Goal: Task Accomplishment & Management: Use online tool/utility

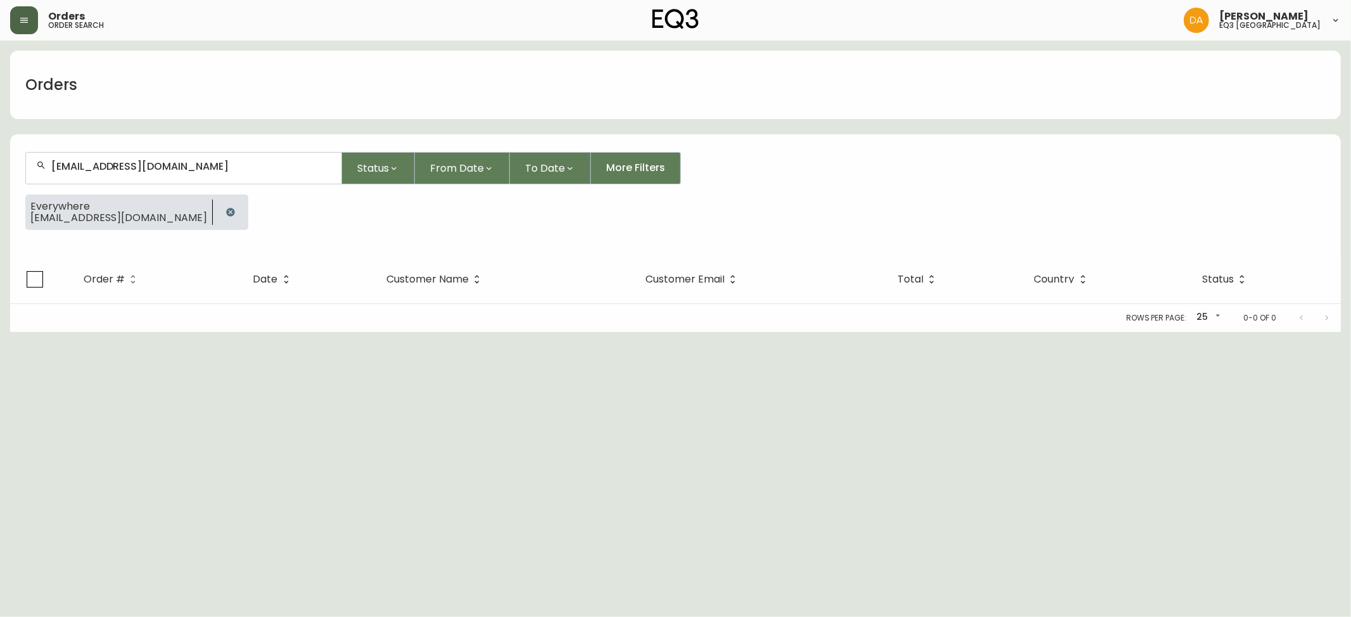
click at [28, 16] on icon "button" at bounding box center [24, 20] width 10 height 10
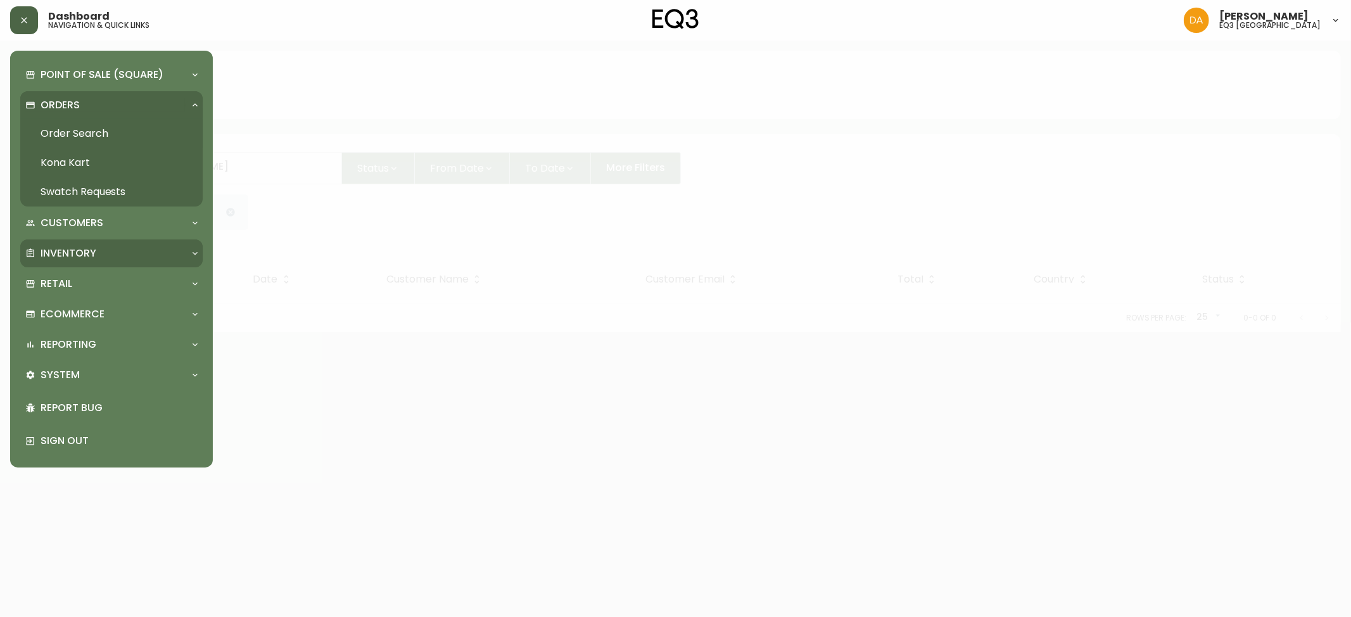
click at [86, 252] on p "Inventory" at bounding box center [69, 253] width 56 height 14
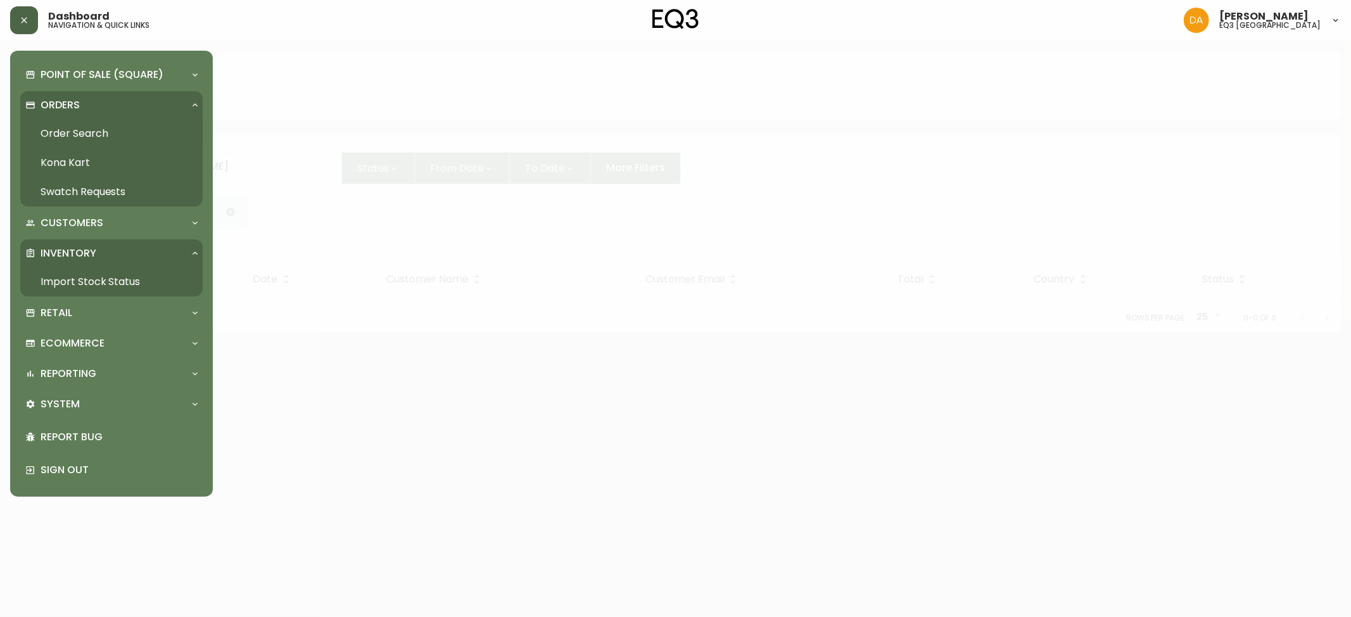
click at [89, 280] on link "Import Stock Status" at bounding box center [111, 281] width 182 height 29
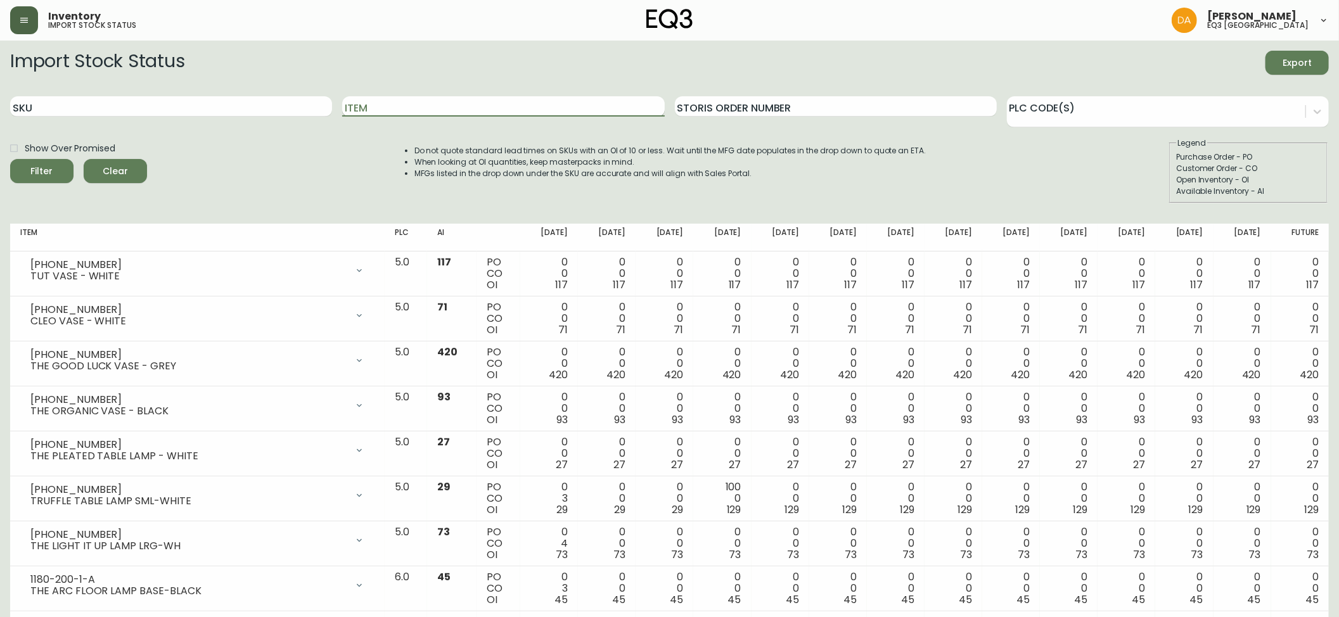
click at [375, 110] on input "Item" at bounding box center [503, 106] width 322 height 20
type input "ball"
click at [39, 171] on icon "submit" at bounding box center [37, 170] width 18 height 18
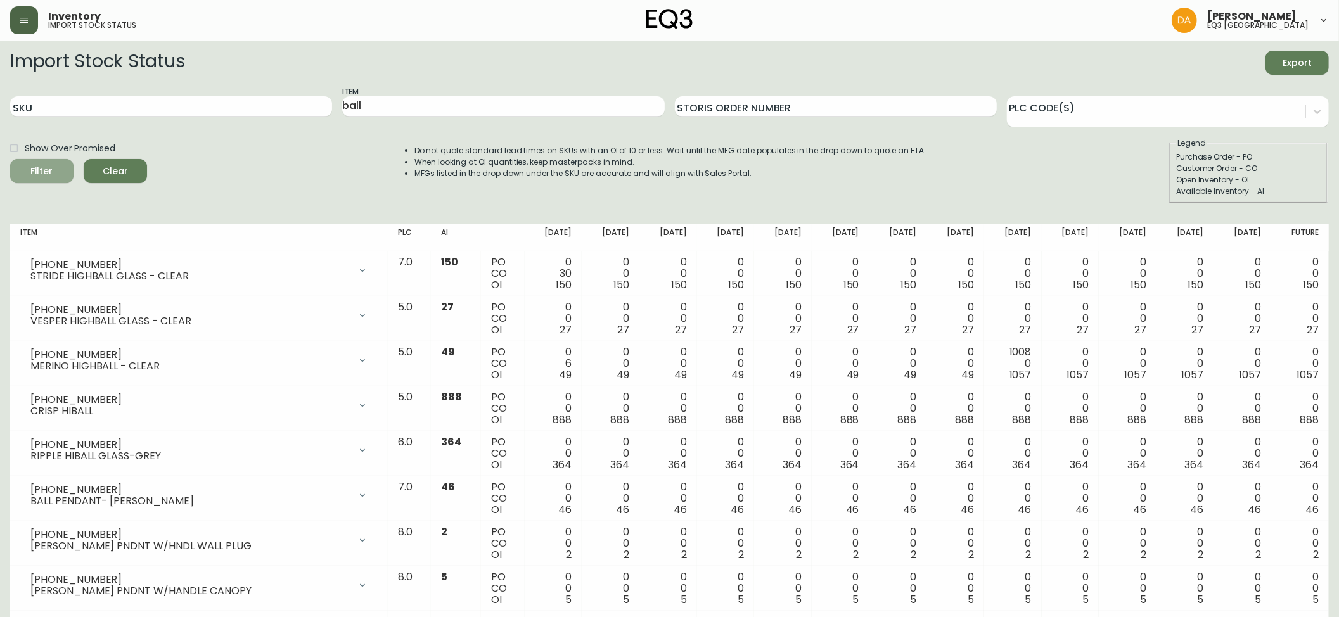
click at [56, 170] on span "Filter" at bounding box center [41, 171] width 43 height 16
click at [76, 210] on div "Import Stock Status Export SKU Item ball Storis Order Number PLC Code(s) Show O…" at bounding box center [669, 132] width 1318 height 163
click at [46, 109] on input "SKU" at bounding box center [171, 106] width 322 height 20
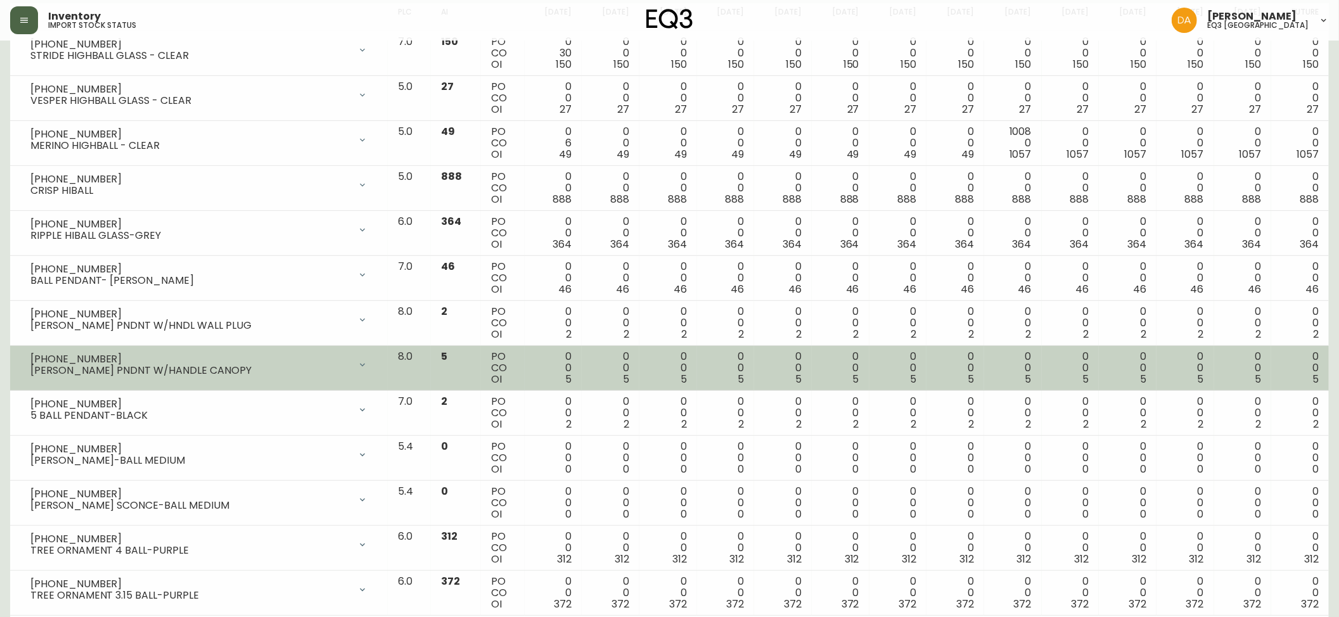
scroll to position [249, 0]
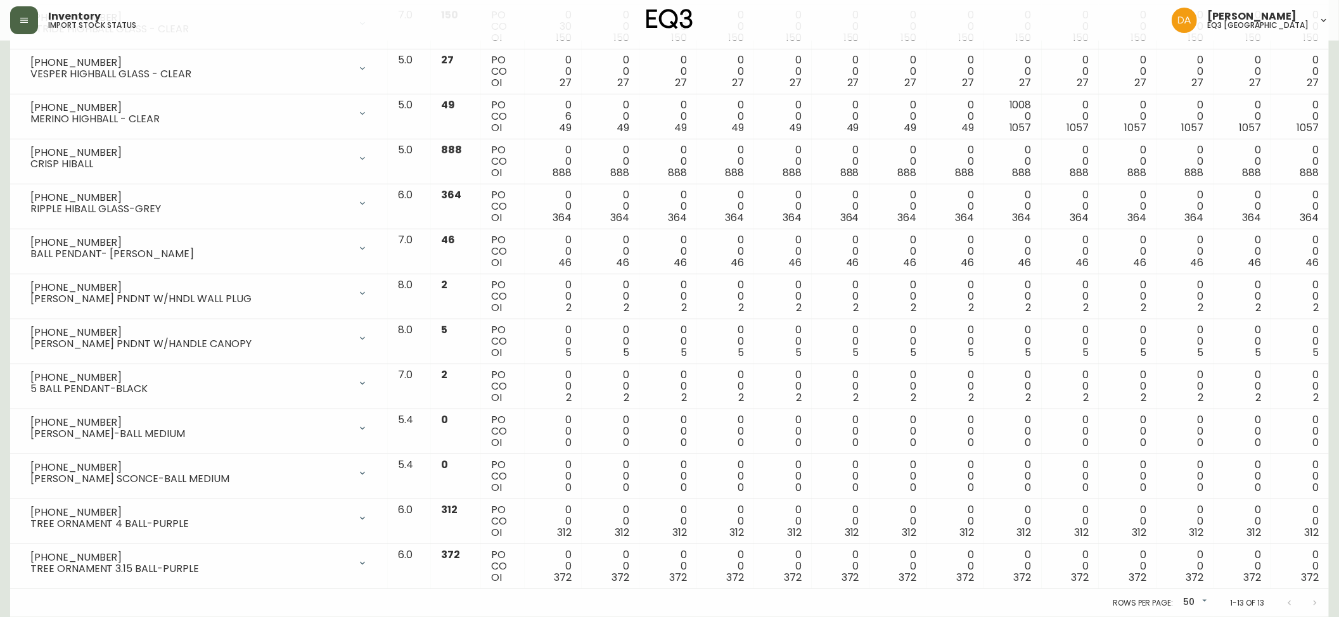
click at [360, 604] on div "Rows per page: 50 50 1-13 of 13" at bounding box center [669, 603] width 1318 height 28
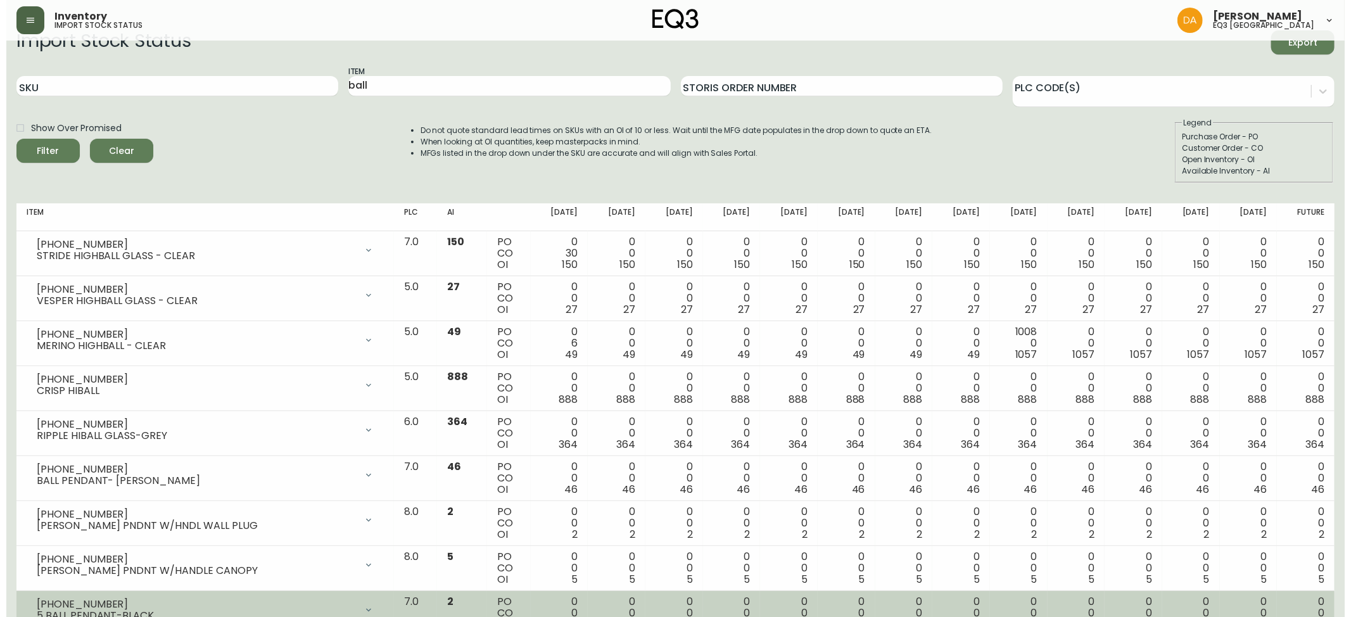
scroll to position [0, 0]
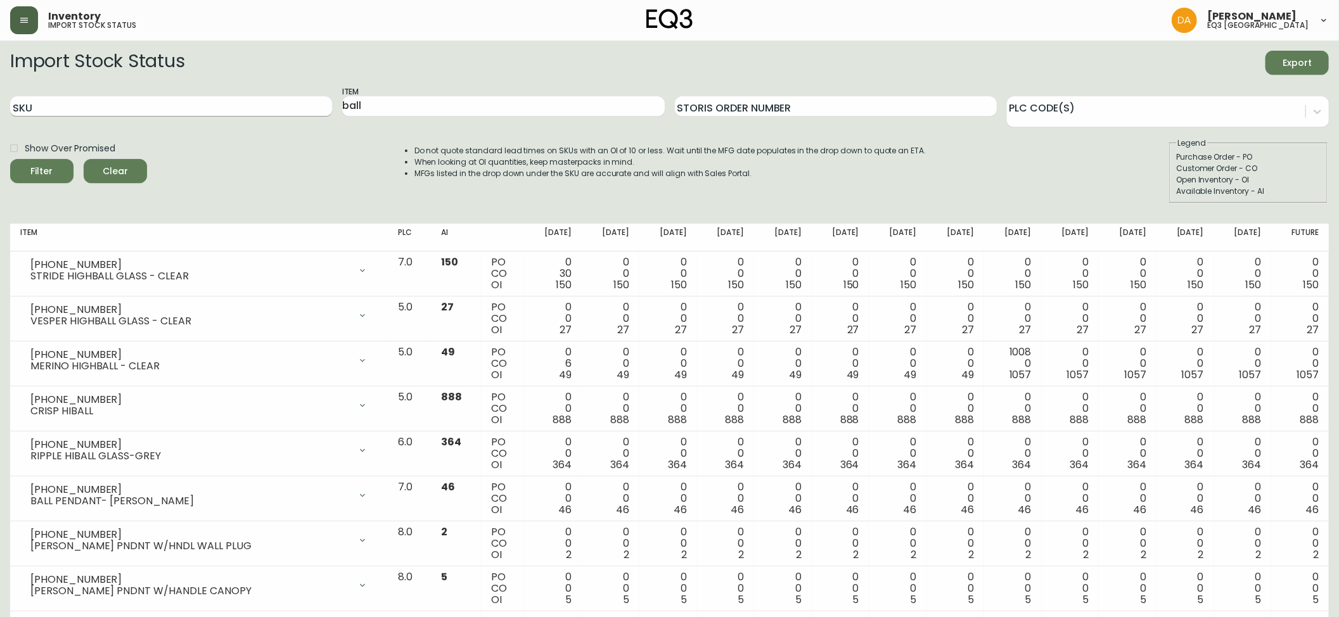
click at [72, 109] on input "SKU" at bounding box center [171, 106] width 322 height 20
paste input "[PHONE_NUMBER]"
type input "[PHONE_NUMBER]"
click at [10, 159] on button "Filter" at bounding box center [41, 171] width 63 height 24
